Goal: Task Accomplishment & Management: Use online tool/utility

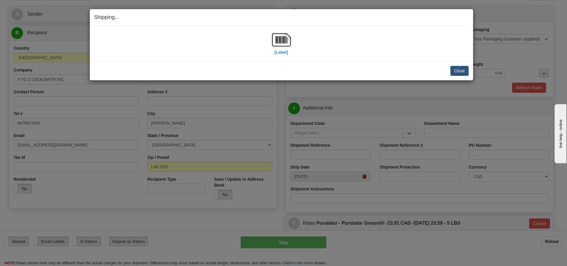
scroll to position [35, 0]
click at [465, 72] on button "Close" at bounding box center [459, 71] width 18 height 10
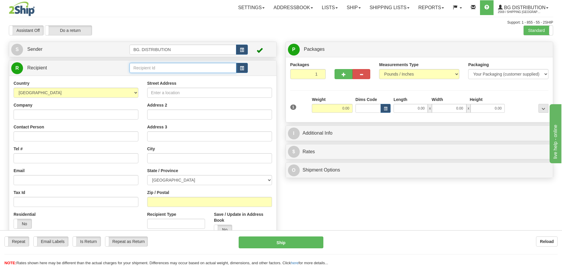
click at [145, 66] on input "text" at bounding box center [183, 68] width 107 height 10
type input "1222"
click button "Delete" at bounding box center [0, 0] width 0 height 0
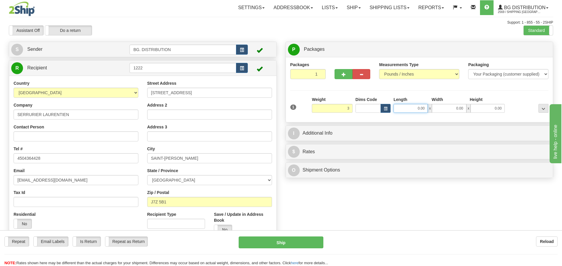
type input "3.00"
click at [414, 107] on input "0.00" at bounding box center [411, 108] width 34 height 9
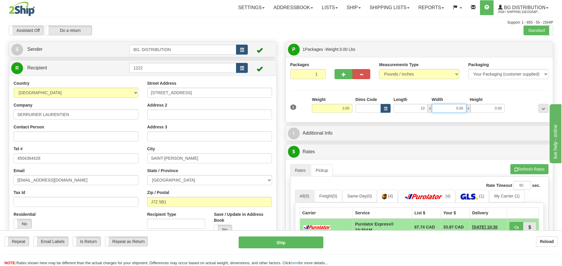
type input "10.00"
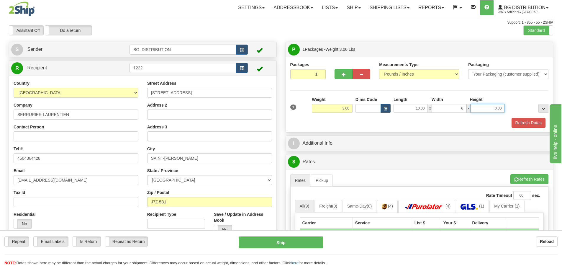
type input "6.00"
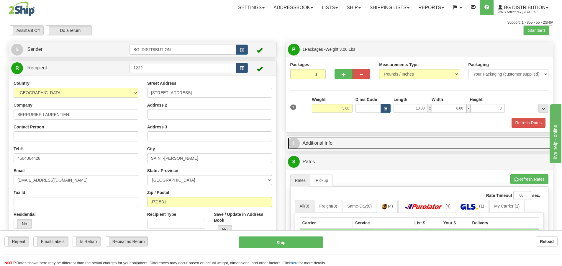
type input "3.00"
click at [300, 144] on link "I Additional Info" at bounding box center [419, 143] width 263 height 12
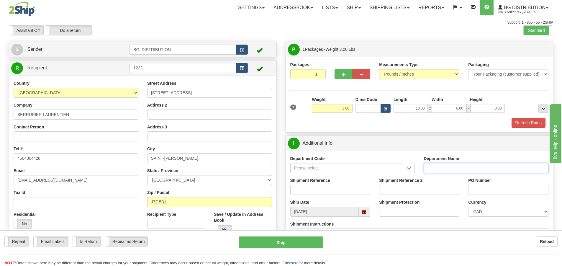
drag, startPoint x: 444, startPoint y: 164, endPoint x: 460, endPoint y: 171, distance: 17.8
click at [447, 169] on input "Department Name" at bounding box center [486, 168] width 125 height 10
type input "."
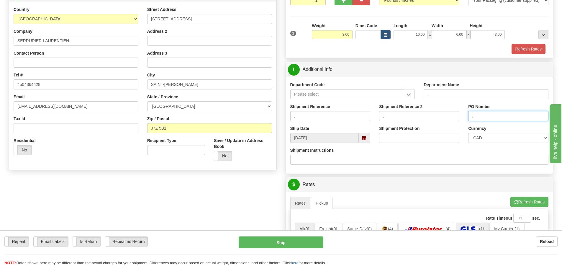
scroll to position [118, 0]
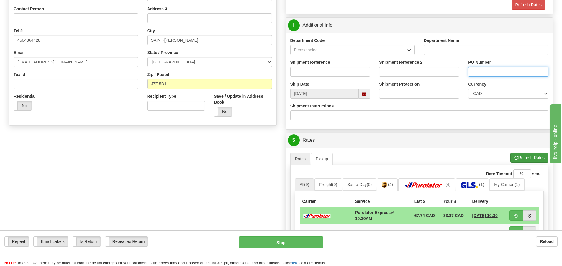
type input "."
click at [518, 153] on button "Refresh Rates" at bounding box center [530, 158] width 38 height 10
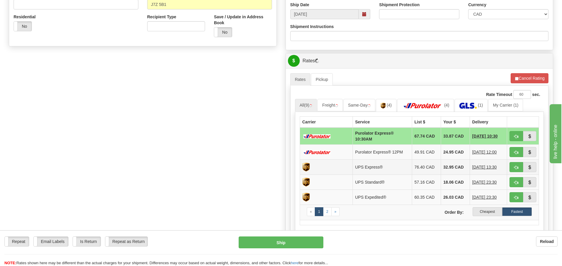
scroll to position [207, 0]
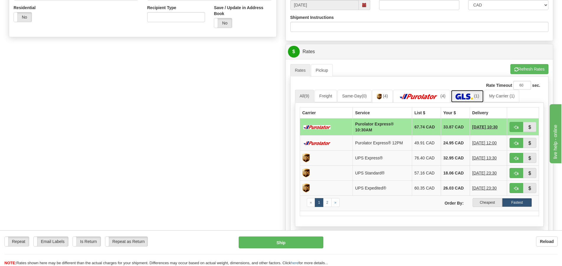
click at [473, 96] on img at bounding box center [464, 97] width 17 height 6
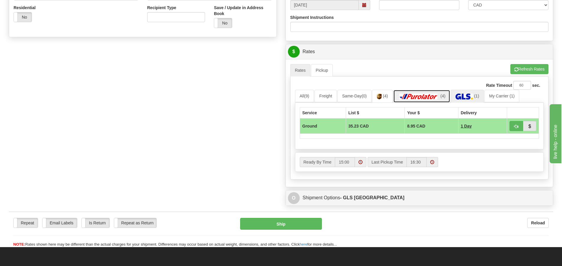
click at [438, 90] on link "(4)" at bounding box center [421, 96] width 57 height 13
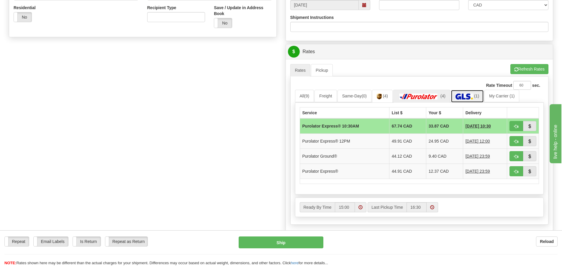
click at [466, 95] on img at bounding box center [464, 97] width 17 height 6
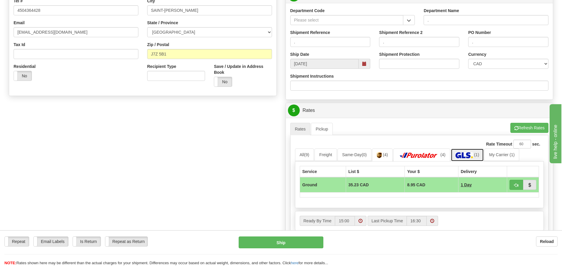
scroll to position [148, 0]
click at [519, 188] on button "button" at bounding box center [517, 185] width 14 height 10
type input "1"
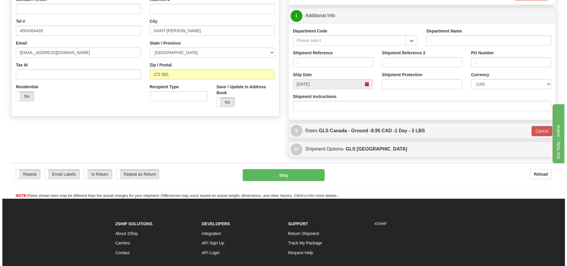
scroll to position [59, 0]
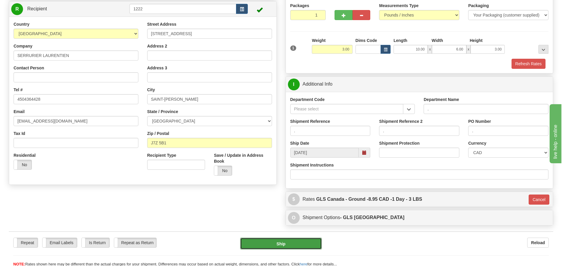
click at [312, 240] on button "Ship" at bounding box center [281, 244] width 82 height 12
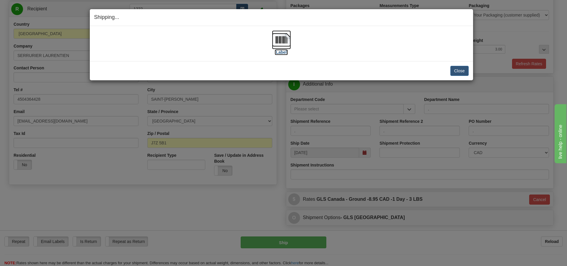
click at [282, 49] on label "[Label]" at bounding box center [281, 52] width 14 height 6
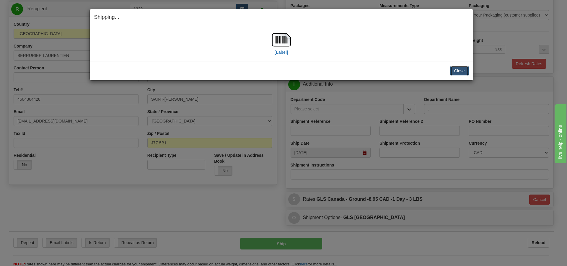
click at [467, 72] on button "Close" at bounding box center [459, 71] width 18 height 10
